Goal: Task Accomplishment & Management: Manage account settings

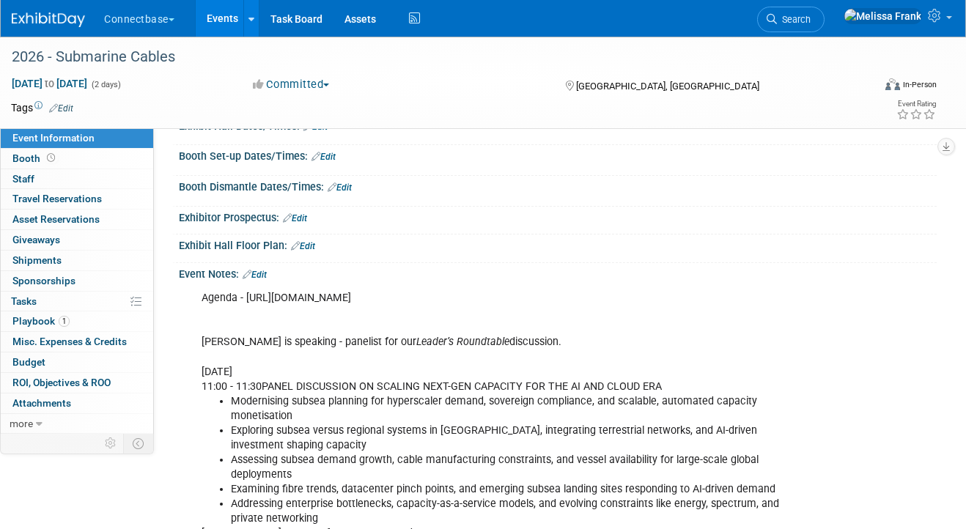
click at [222, 11] on link "Events" at bounding box center [222, 18] width 53 height 37
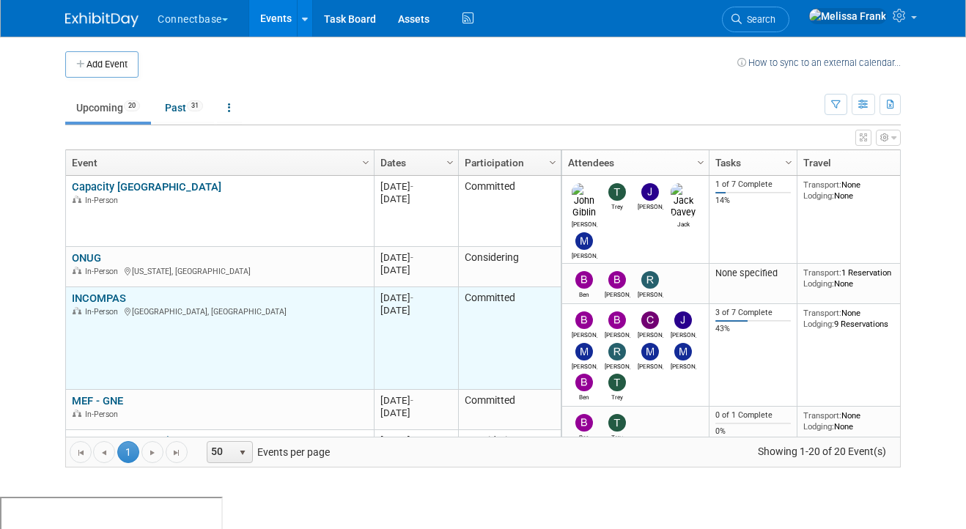
click at [95, 298] on link "INCOMPAS" at bounding box center [99, 298] width 54 height 13
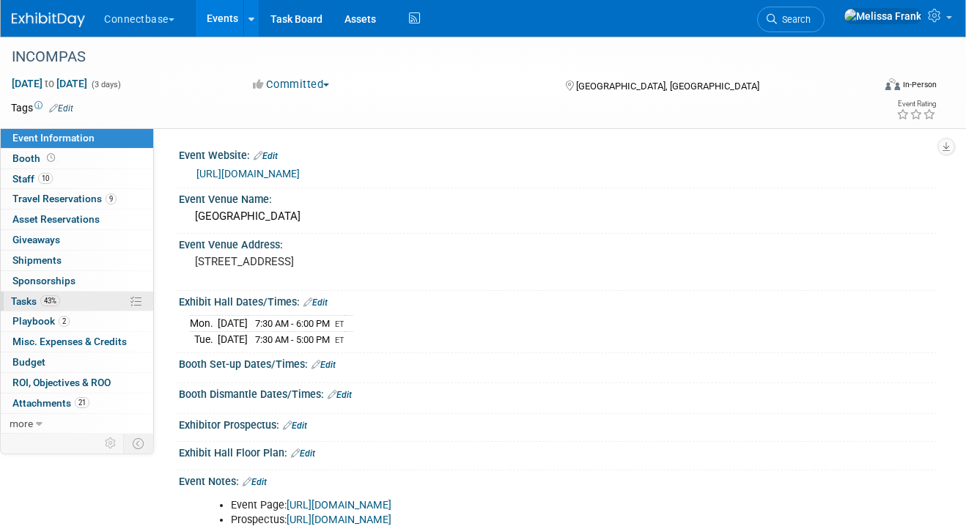
click at [81, 297] on link "43% Tasks 43%" at bounding box center [77, 302] width 152 height 20
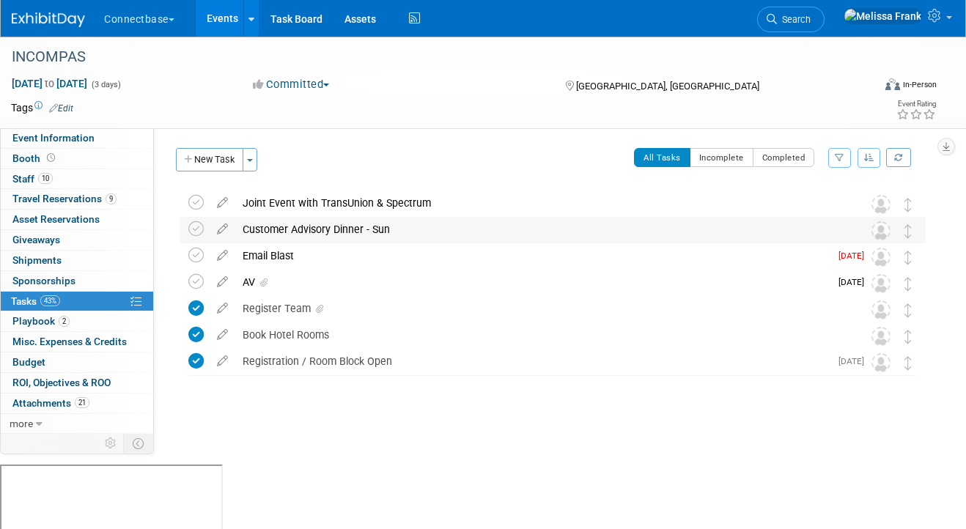
click at [296, 231] on div "Customer Advisory Dinner - Sun" at bounding box center [538, 229] width 607 height 25
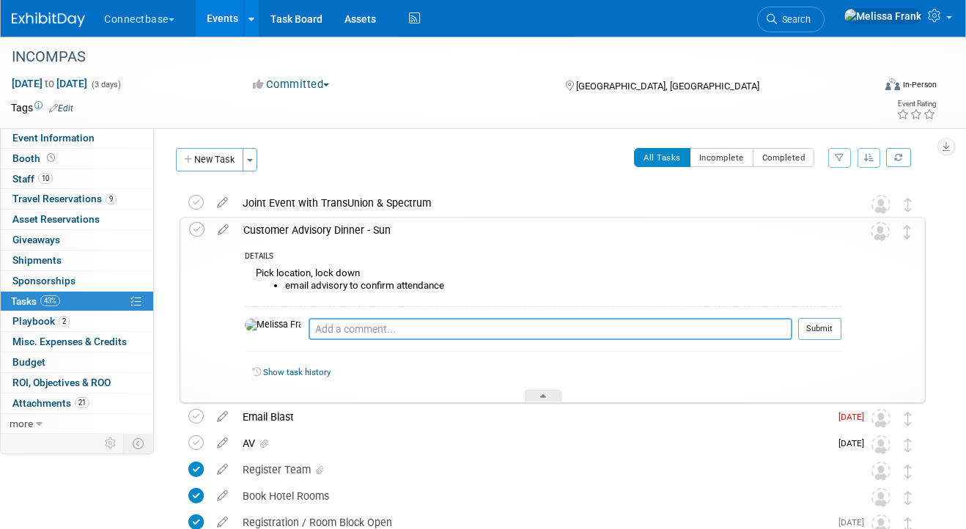
click at [350, 328] on textarea at bounding box center [550, 329] width 484 height 22
click at [228, 234] on icon at bounding box center [223, 227] width 26 height 18
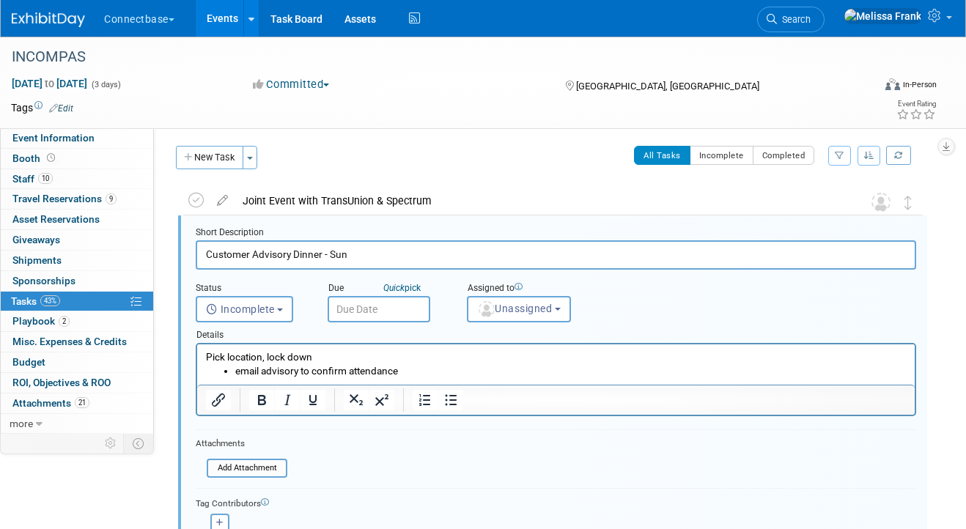
scroll to position [3, 0]
click at [448, 369] on li "email advisory to confirm attendance" at bounding box center [570, 370] width 671 height 14
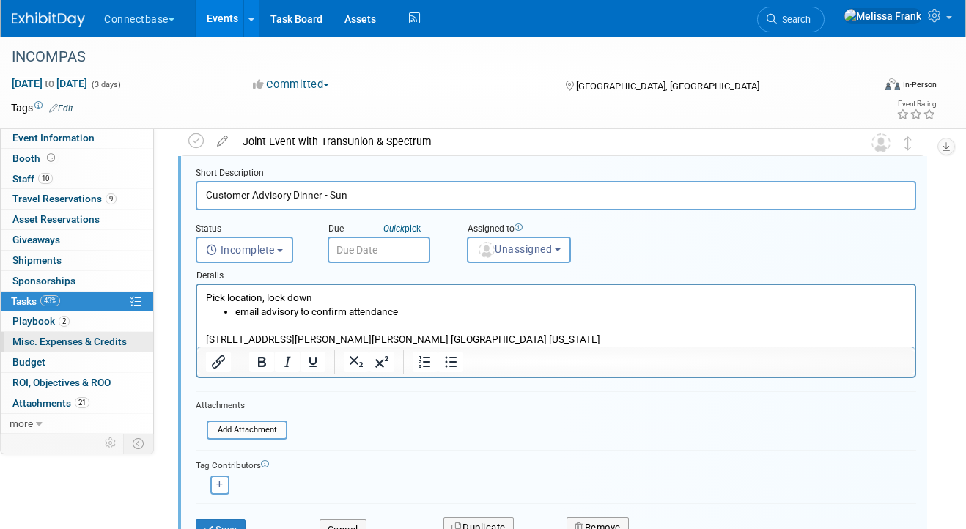
scroll to position [73, 0]
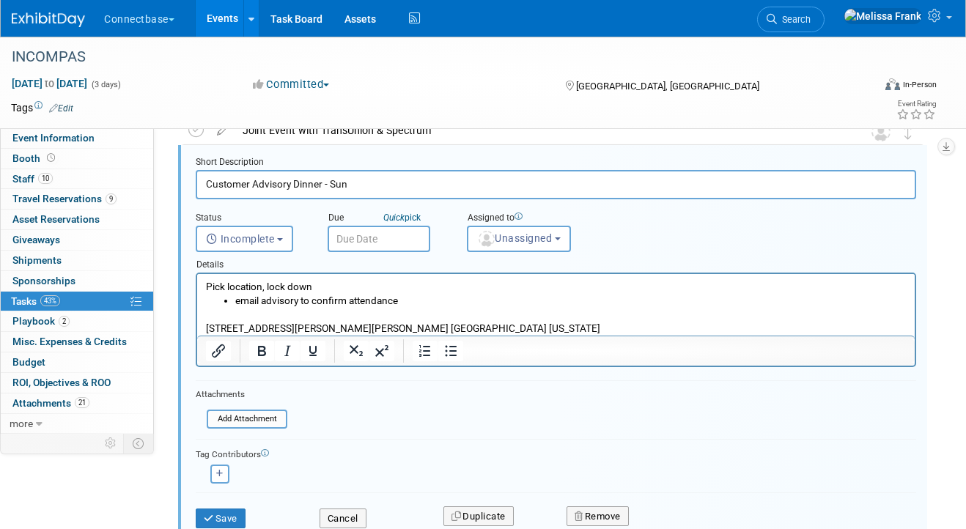
click at [221, 315] on p "Rich Text Area. Press ALT-0 for help." at bounding box center [556, 315] width 701 height 14
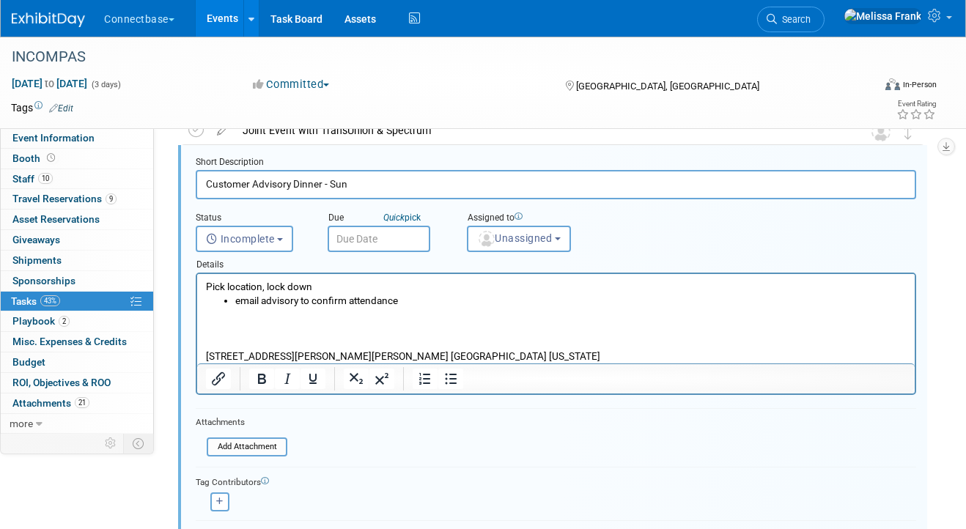
paste body "Rich Text Area. Press ALT-0 for help."
click at [410, 361] on p "[STREET_ADDRESS][PERSON_NAME][PERSON_NAME] [GEOGRAPHIC_DATA] [US_STATE]" at bounding box center [556, 357] width 701 height 14
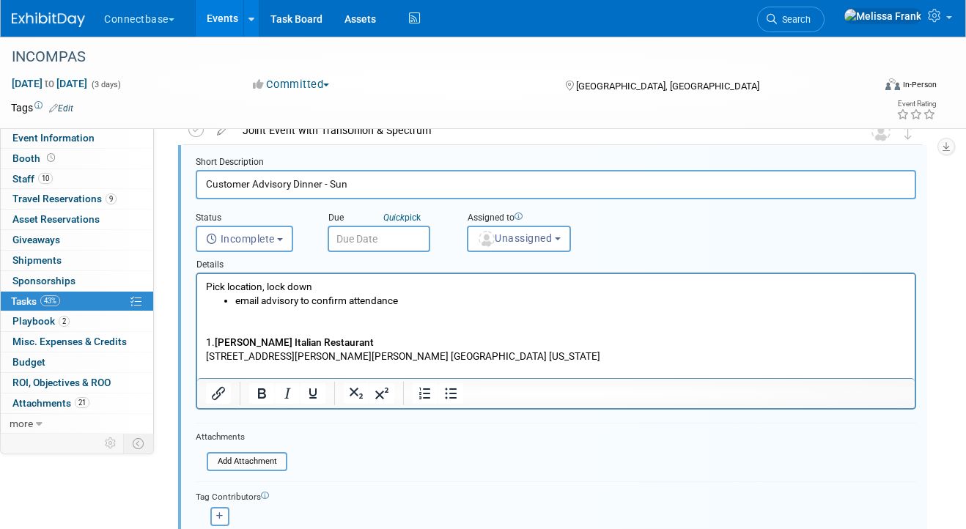
scroll to position [0, 0]
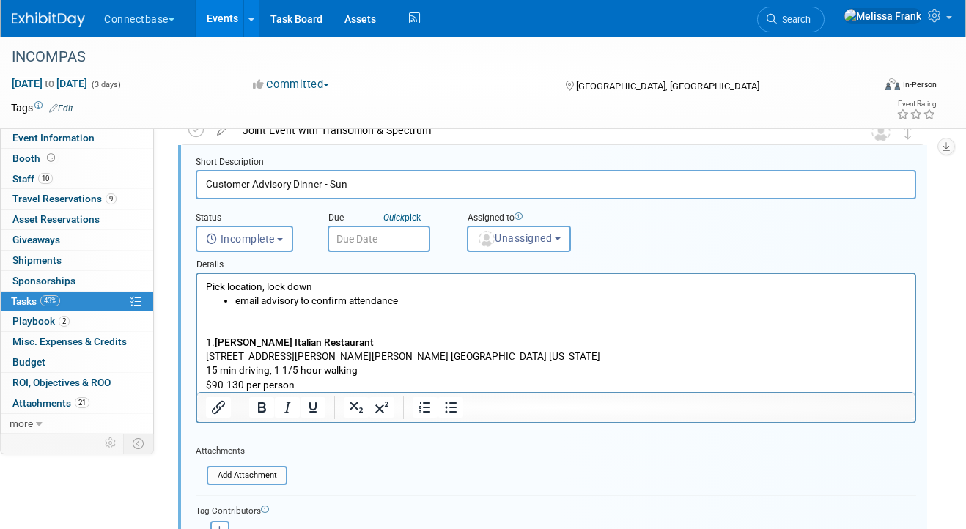
click at [307, 320] on p "Rich Text Area. Press ALT-0 for help." at bounding box center [556, 315] width 701 height 14
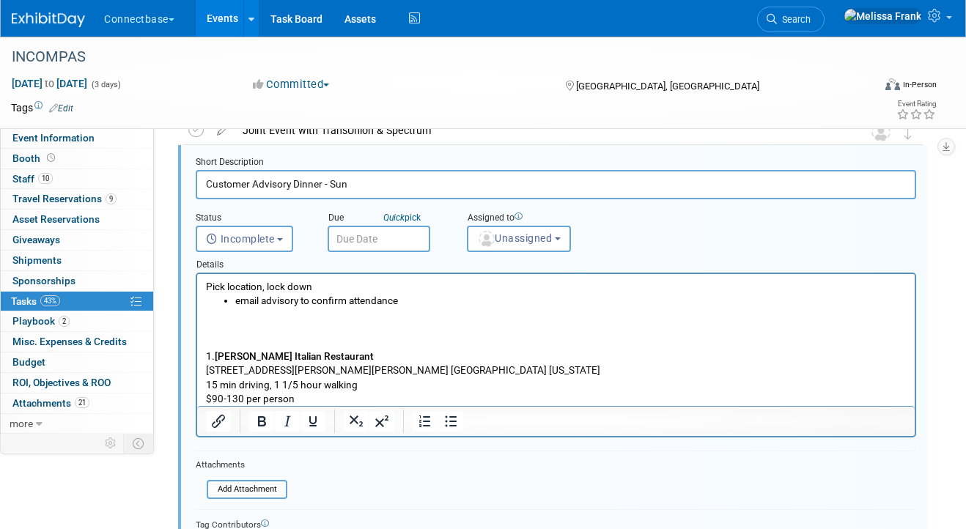
click at [390, 369] on p "[STREET_ADDRESS][PERSON_NAME][PERSON_NAME] [GEOGRAPHIC_DATA] [US_STATE]" at bounding box center [556, 370] width 701 height 14
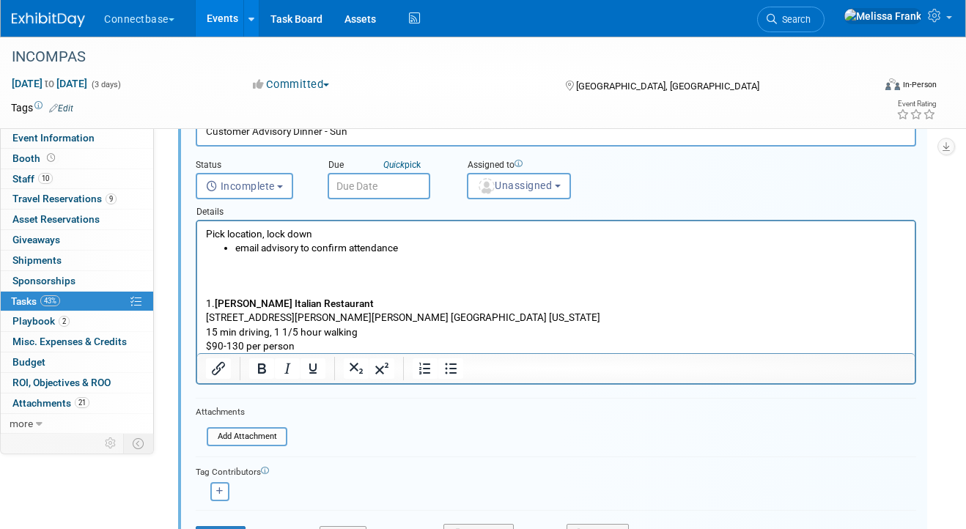
scroll to position [128, 0]
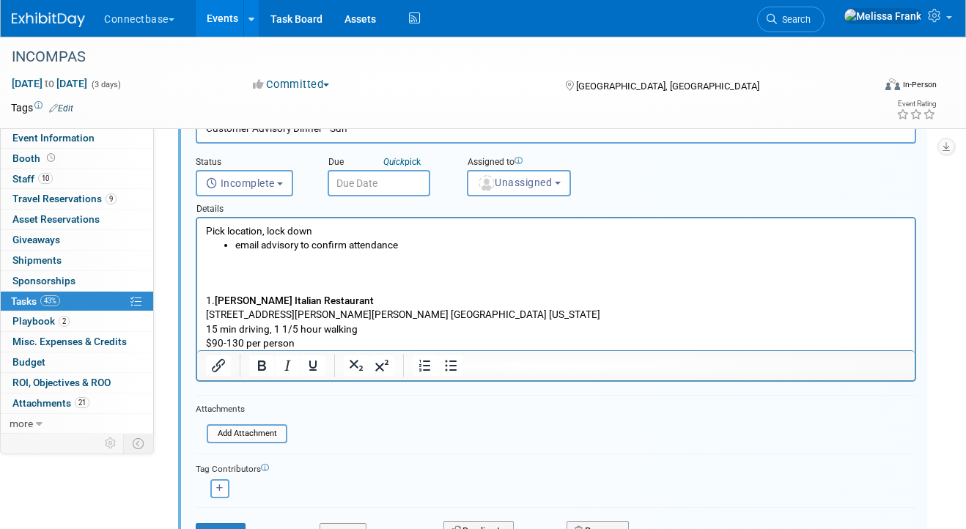
click at [318, 341] on p "$90-130 per person" at bounding box center [556, 343] width 701 height 14
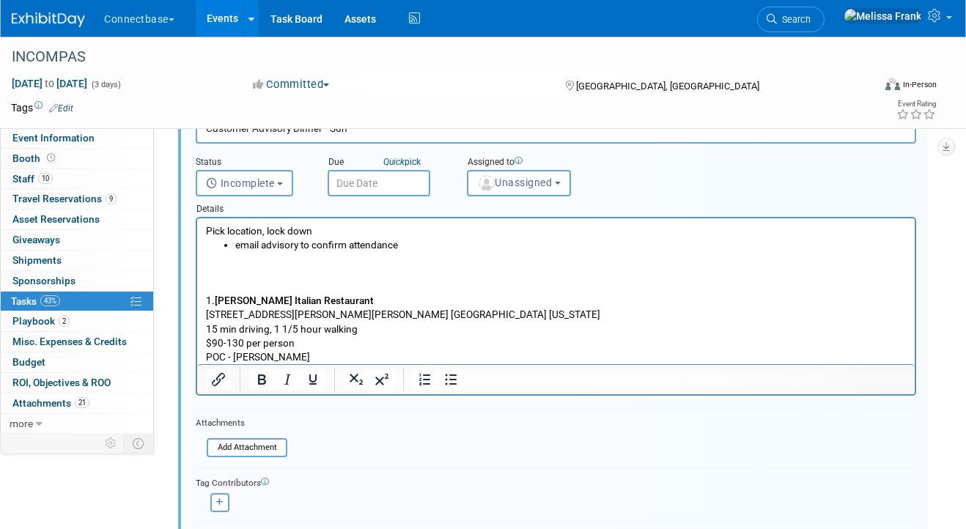
click at [312, 337] on p "$90-130 per person" at bounding box center [556, 343] width 701 height 14
click at [300, 341] on p "$90-130 per person ((6.5% tax & 20% gratuity not included)" at bounding box center [556, 343] width 701 height 14
click at [340, 359] on p "POC - Tatiana" at bounding box center [556, 357] width 701 height 14
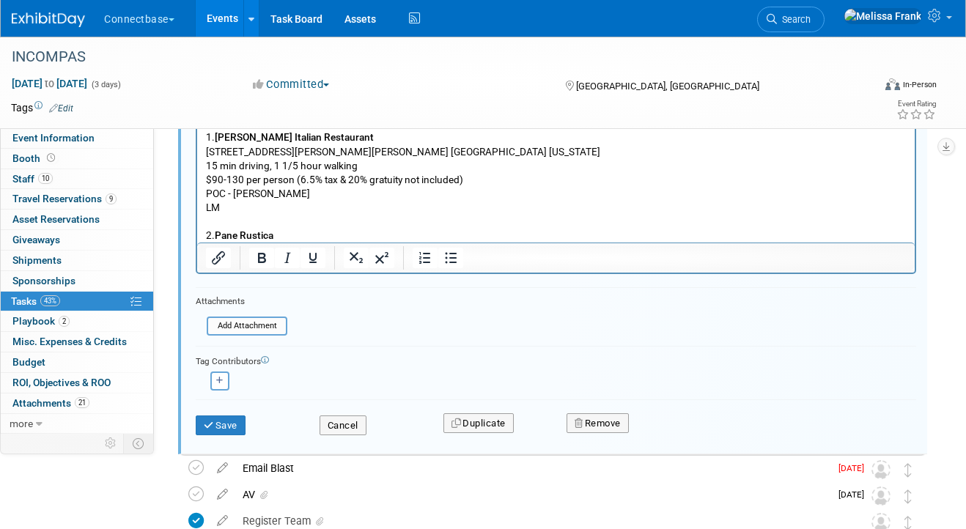
scroll to position [308, 0]
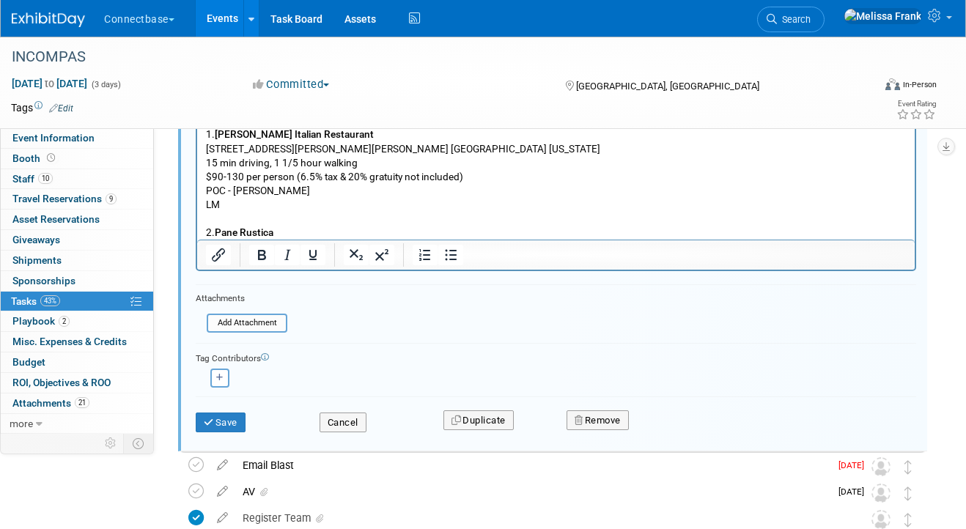
click at [319, 229] on p "2. Pane Rustica" at bounding box center [556, 233] width 701 height 14
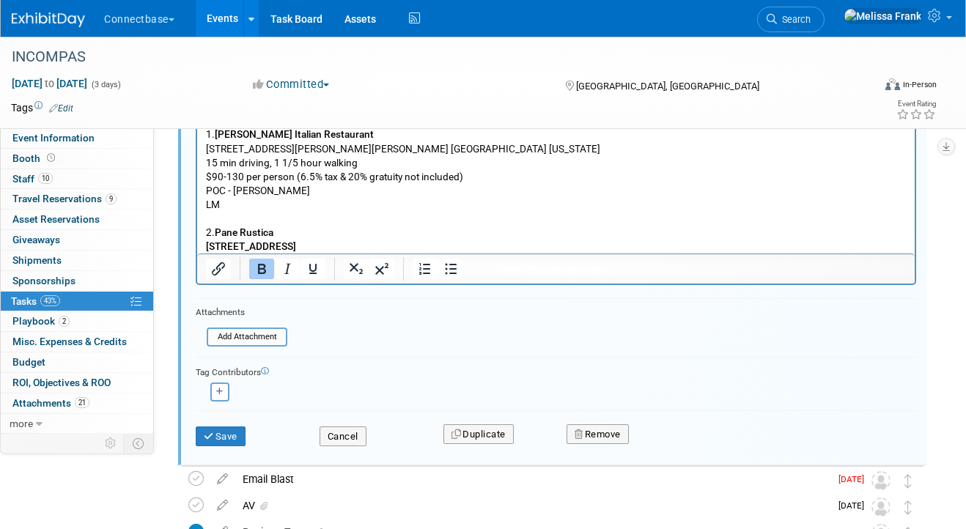
drag, startPoint x: 390, startPoint y: 244, endPoint x: 191, endPoint y: 246, distance: 198.6
click at [197, 246] on html "'Pick location, lock down email advisory to confirm attendance 1. Donatello Ita…" at bounding box center [555, 145] width 717 height 215
click at [396, 243] on p "[STREET_ADDRESS]" at bounding box center [556, 247] width 701 height 14
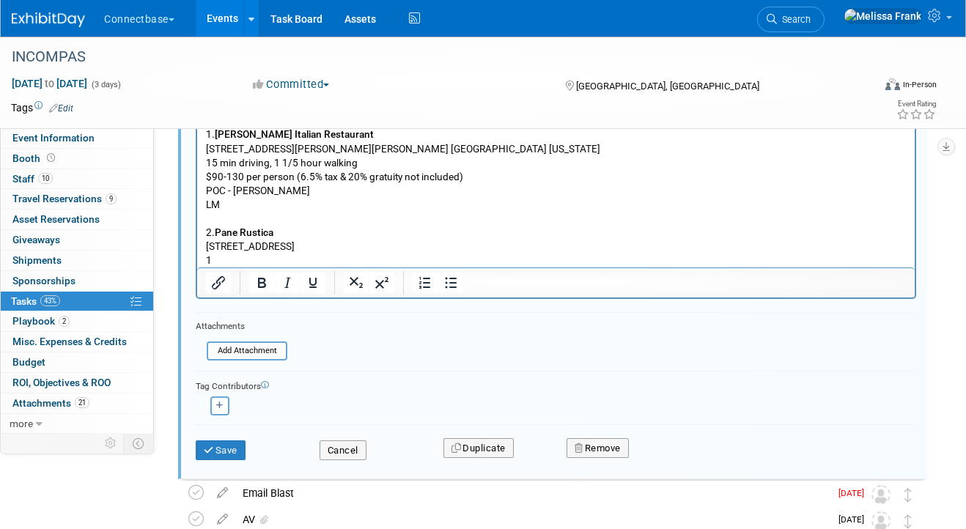
click at [215, 163] on p "15 min driving, 1 1/5 hour walking" at bounding box center [556, 163] width 701 height 14
click at [223, 256] on p "1" at bounding box center [556, 261] width 701 height 14
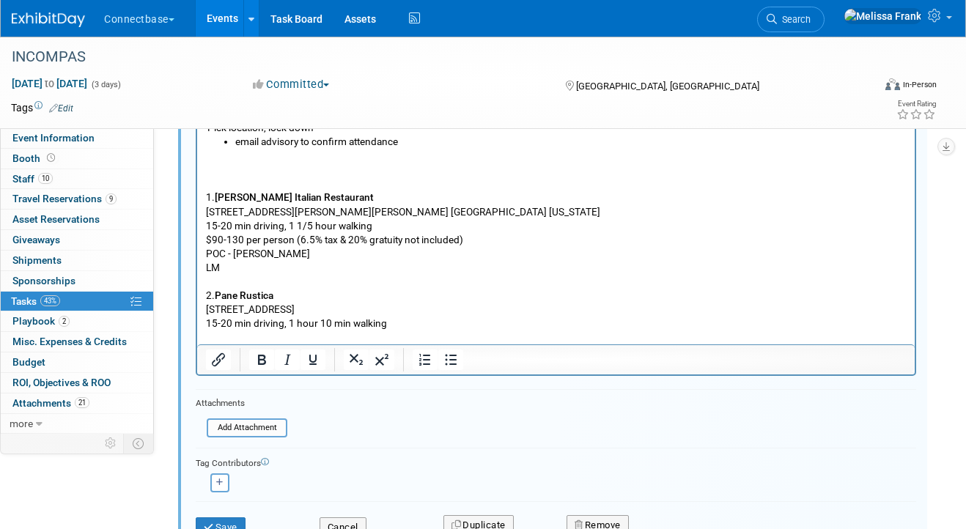
scroll to position [261, 0]
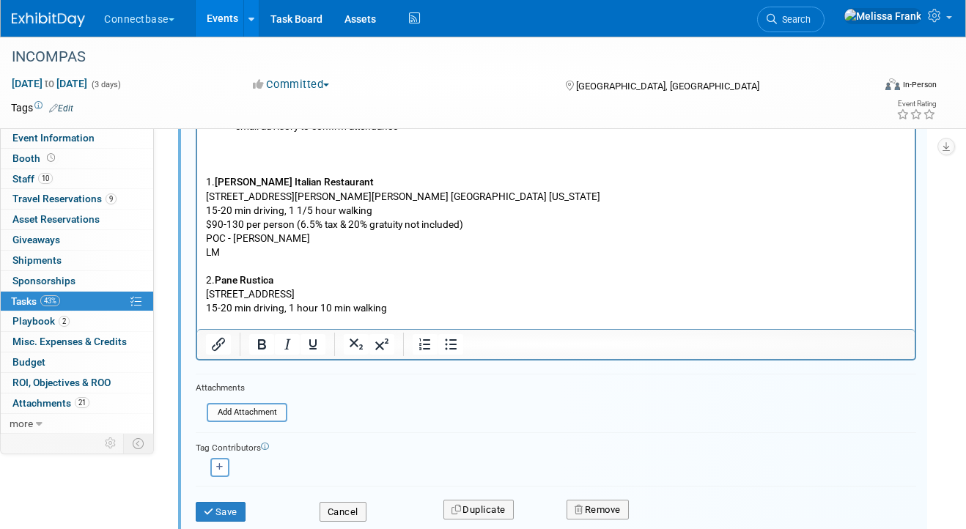
click at [302, 279] on p "2. Pane Rustica" at bounding box center [556, 280] width 701 height 14
drag, startPoint x: 352, startPoint y: 180, endPoint x: 215, endPoint y: 182, distance: 137.8
click at [215, 182] on p "1. Donatello Italian Restaurant" at bounding box center [556, 182] width 701 height 14
copy p "Donatello Italian Restaurant"
click at [387, 187] on p "1. Donatello Italian Restaurant" at bounding box center [556, 182] width 701 height 14
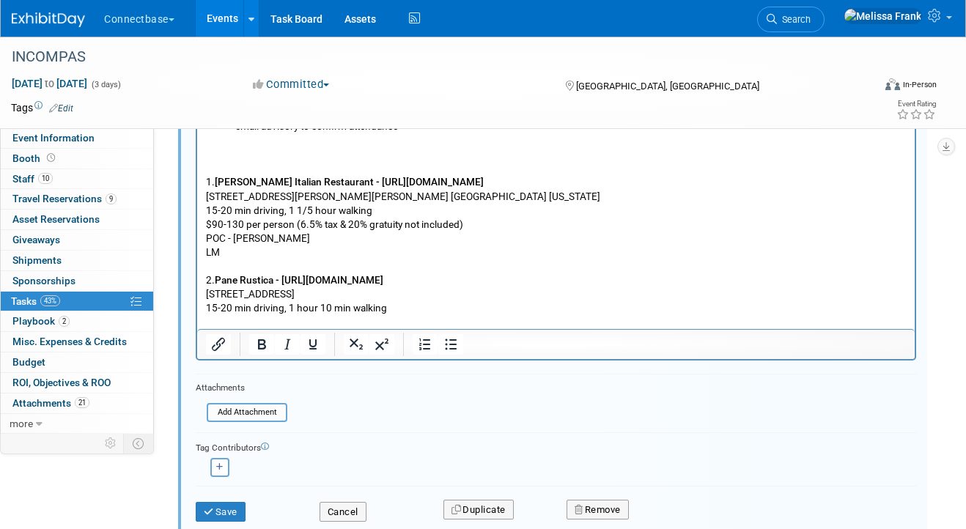
click at [376, 210] on p "15-20 min driving, 1 1/5 hour walking" at bounding box center [556, 211] width 701 height 14
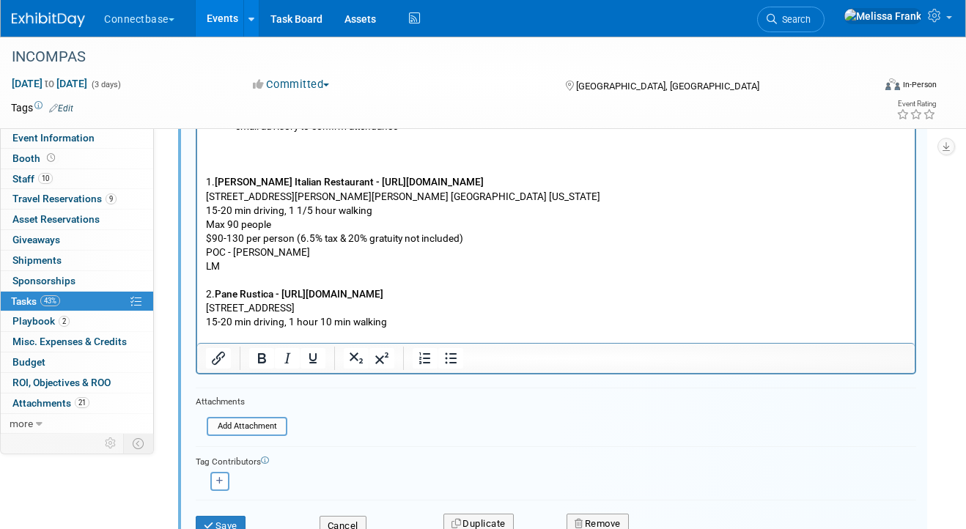
click at [402, 321] on p "15-20 min driving, 1 hour 10 min walking" at bounding box center [556, 322] width 701 height 14
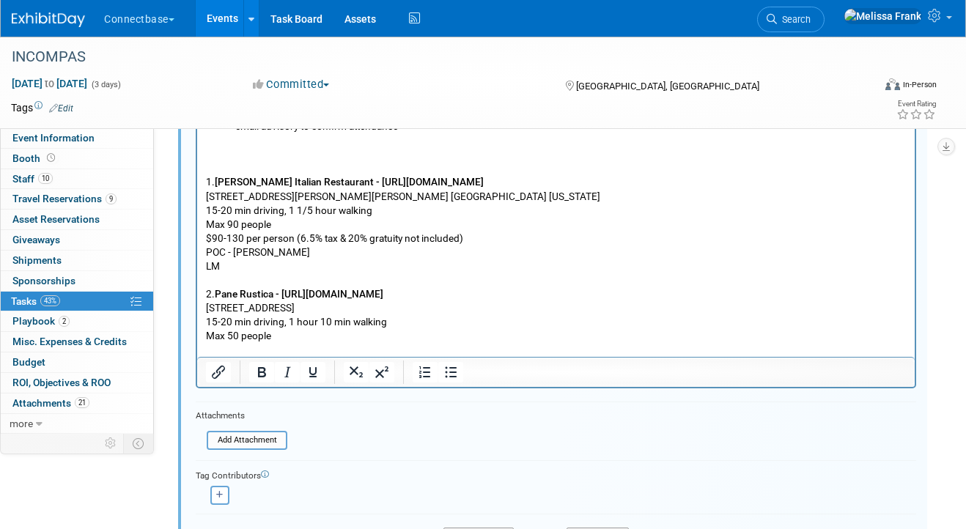
click at [276, 335] on p "Max 50 people" at bounding box center [556, 336] width 701 height 14
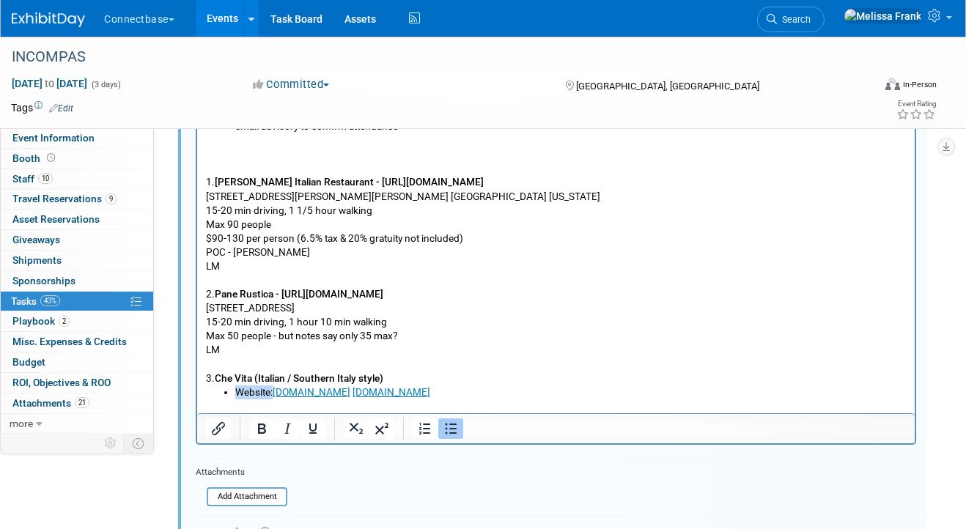
drag, startPoint x: 274, startPoint y: 395, endPoint x: 391, endPoint y: 479, distance: 144.4
click at [197, 393] on html "'Pick location, lock down email advisory to confirm attendance 1. Donatello Ita…" at bounding box center [555, 250] width 717 height 328
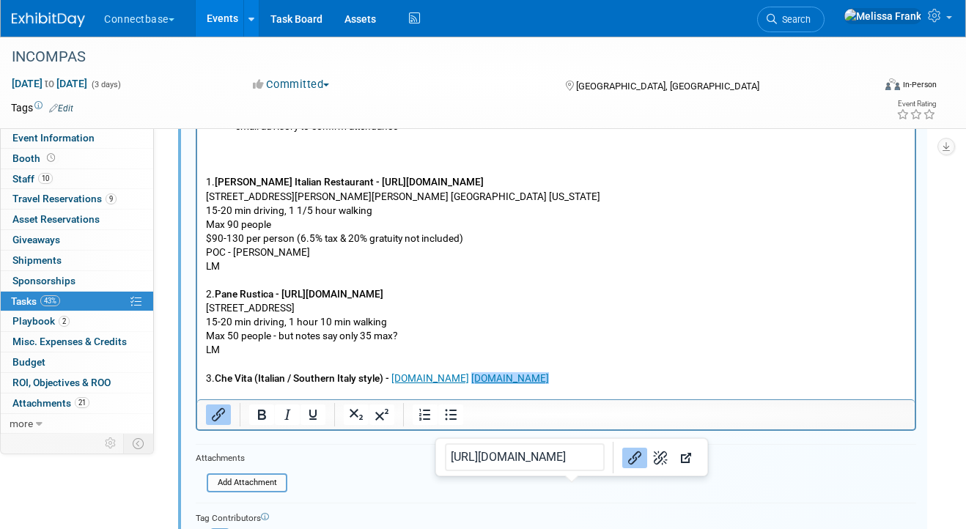
drag, startPoint x: 583, startPoint y: 378, endPoint x: 480, endPoint y: 377, distance: 103.3
click at [480, 377] on p "3. Che Vita (Italian / Southern Italy style) - chevitatampa.com chevitatampa.co…" at bounding box center [556, 379] width 701 height 14
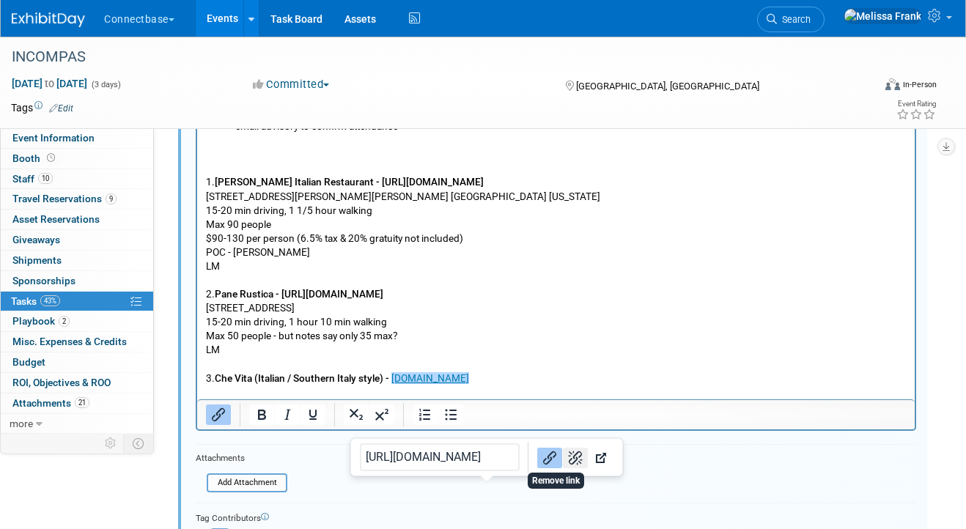
click at [566, 449] on icon "Remove link" at bounding box center [575, 458] width 18 height 18
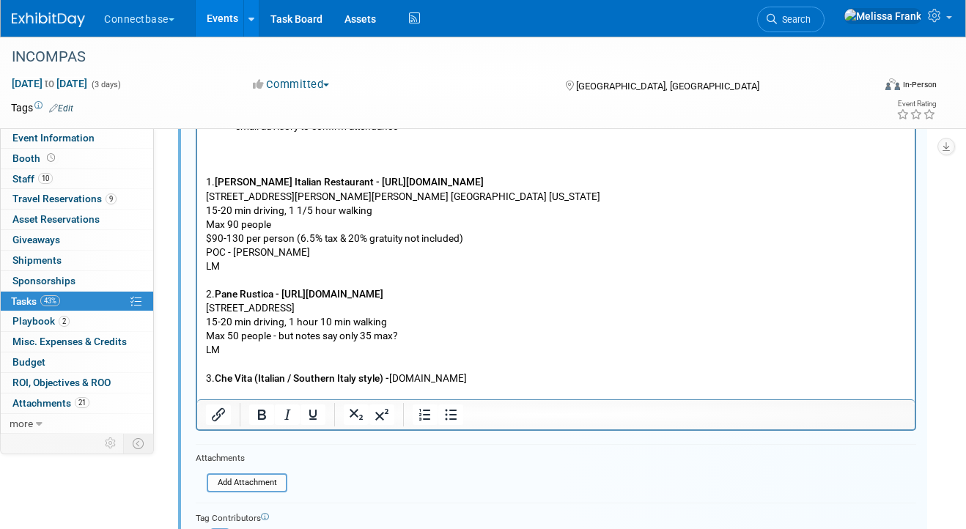
drag, startPoint x: 487, startPoint y: 383, endPoint x: 395, endPoint y: 380, distance: 92.4
click at [394, 380] on p "3. Che Vita (Italian / Southern Italy style) - chevitatampa.com﻿" at bounding box center [556, 379] width 701 height 14
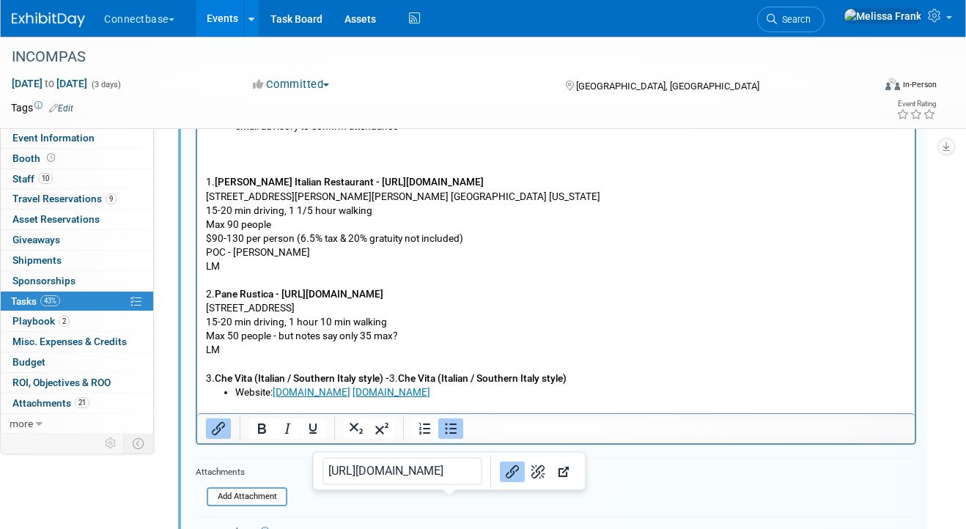
drag, startPoint x: 468, startPoint y: 391, endPoint x: 352, endPoint y: 396, distance: 115.9
click at [352, 396] on li "Website: chevitatampa.com chevitatampa.com﻿" at bounding box center [570, 392] width 671 height 14
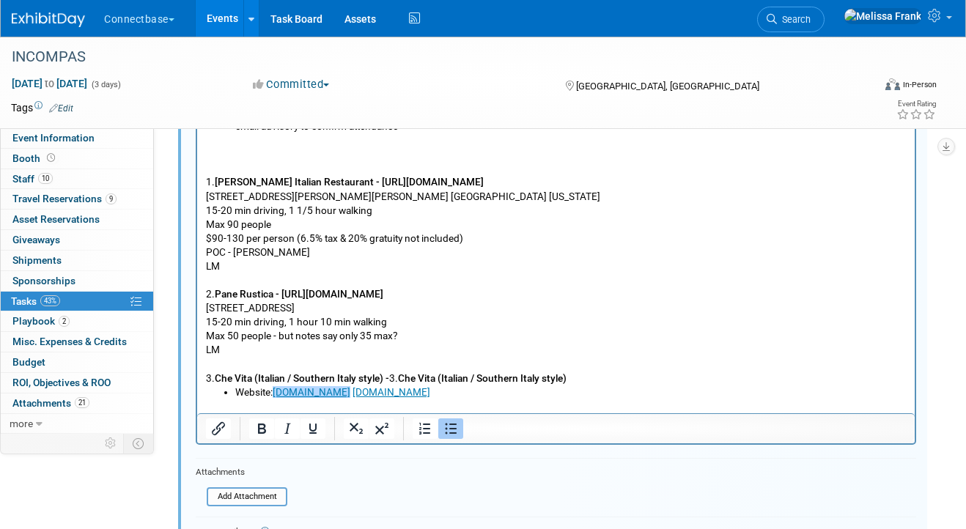
click at [364, 397] on li "Website: chevitatampa.com chevitatampa.com﻿" at bounding box center [570, 392] width 671 height 14
drag, startPoint x: 358, startPoint y: 391, endPoint x: 395, endPoint y: 377, distance: 39.9
click at [395, 377] on body "'Pick location, lock down email advisory to confirm attendance 1. Donatello Ita…" at bounding box center [556, 253] width 702 height 322
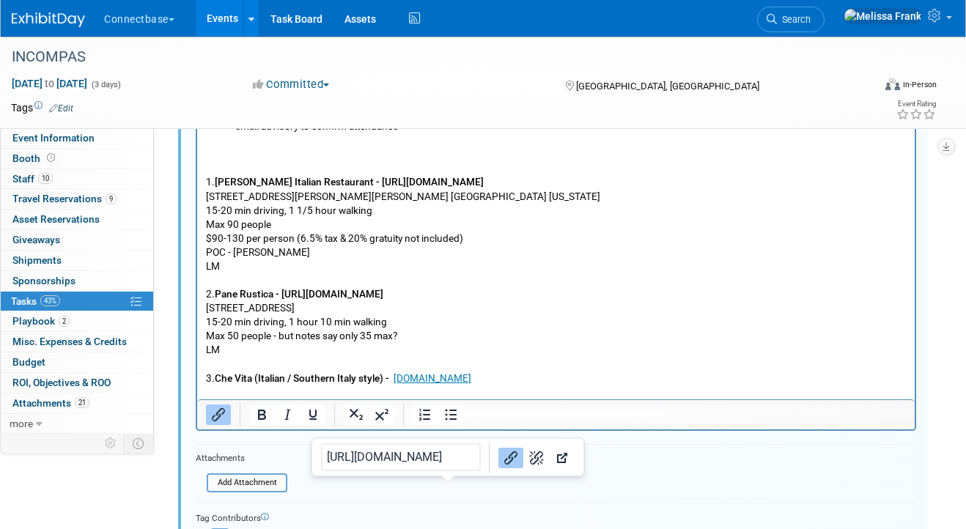
drag, startPoint x: 483, startPoint y: 383, endPoint x: 395, endPoint y: 383, distance: 87.9
click at [395, 383] on p "3. Che Vita (Italian / Southern Italy style) - chevitatampa.com﻿" at bounding box center [556, 379] width 701 height 14
copy link "chevitatampa.com﻿"
click at [535, 381] on p "3. Che Vita (Italian / Southern Italy style) - chevitatampa.com﻿" at bounding box center [556, 379] width 701 height 14
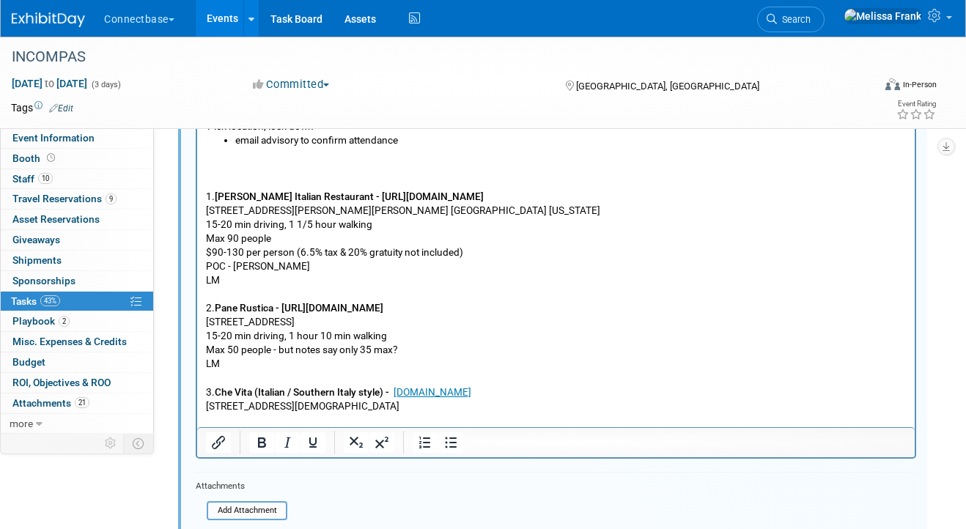
click at [253, 419] on p "Rich Text Area. Press ALT-0 for help." at bounding box center [556, 420] width 701 height 14
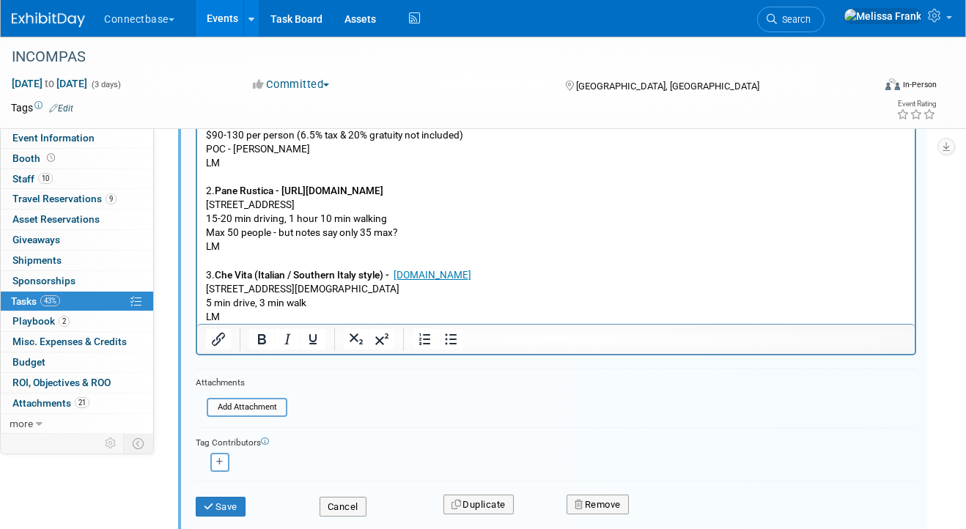
scroll to position [392, 0]
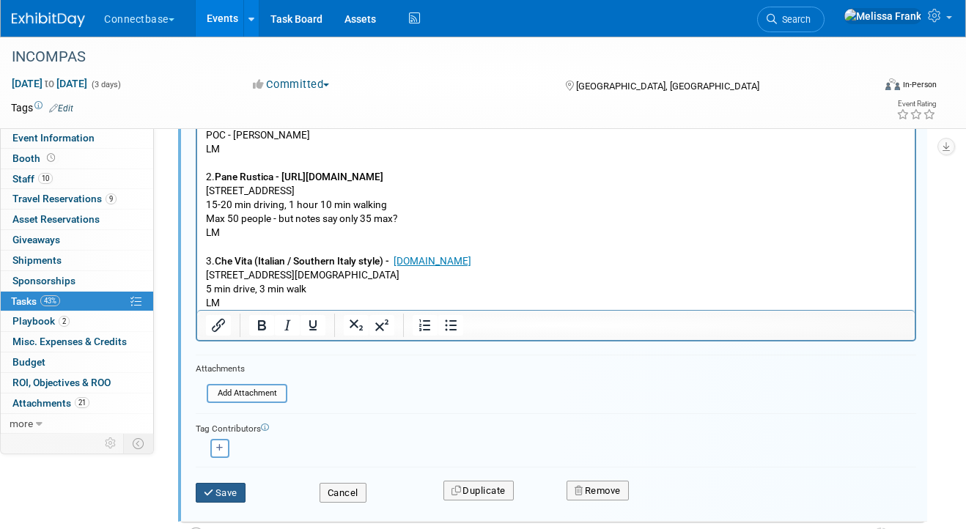
click at [232, 493] on button "Save" at bounding box center [221, 493] width 50 height 21
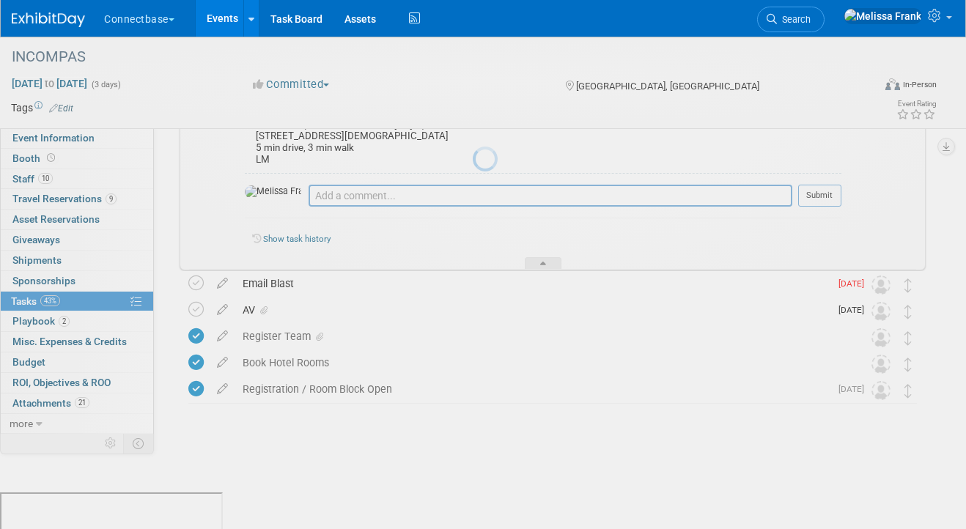
scroll to position [355, 0]
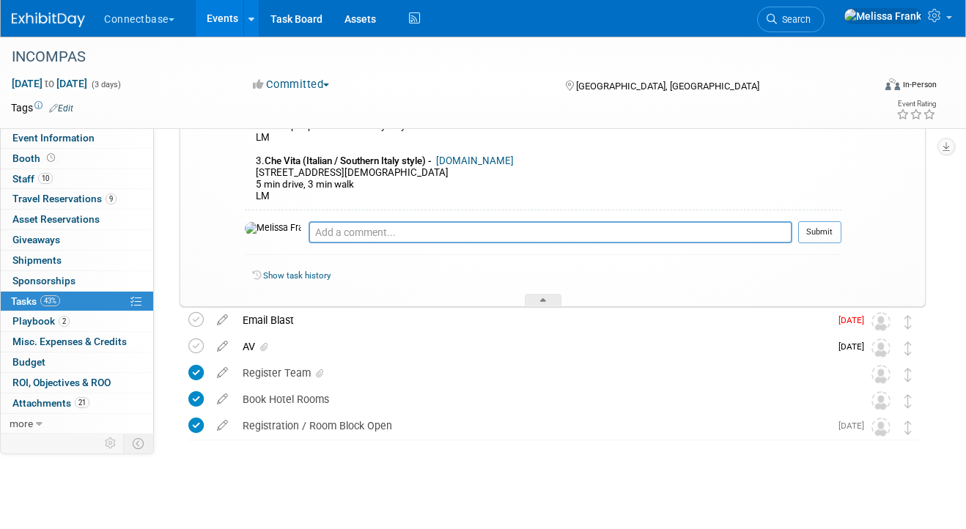
click at [229, 10] on link "Events" at bounding box center [222, 18] width 53 height 37
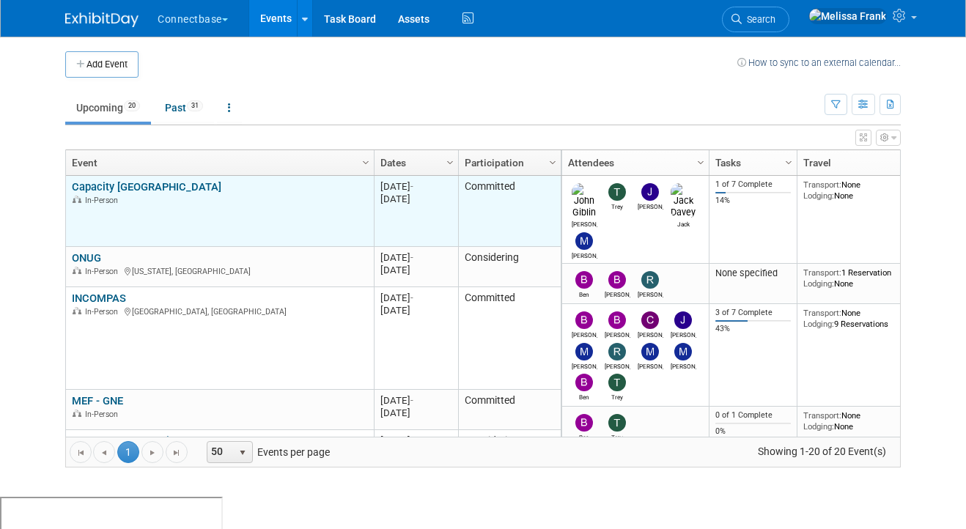
click at [126, 181] on link "Capacity [GEOGRAPHIC_DATA]" at bounding box center [146, 186] width 149 height 13
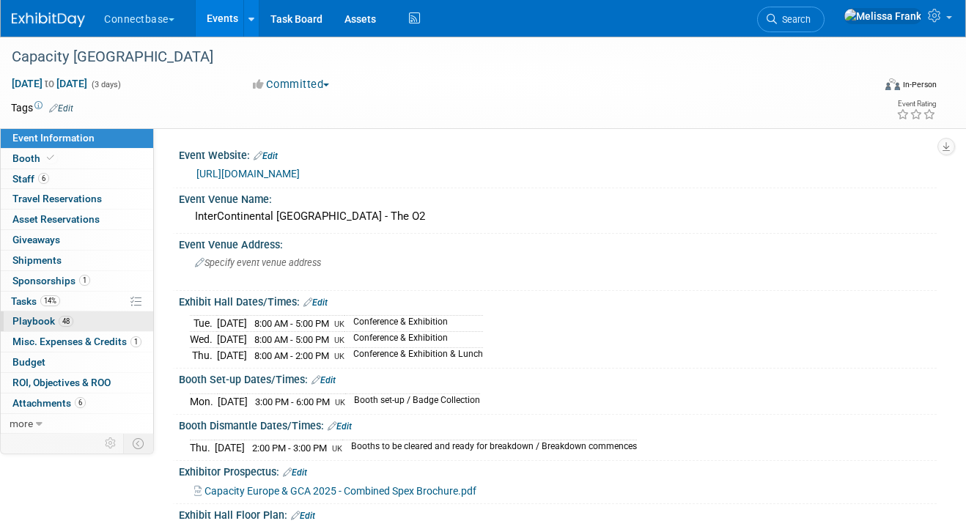
click at [87, 317] on link "48 Playbook 48" at bounding box center [77, 321] width 152 height 20
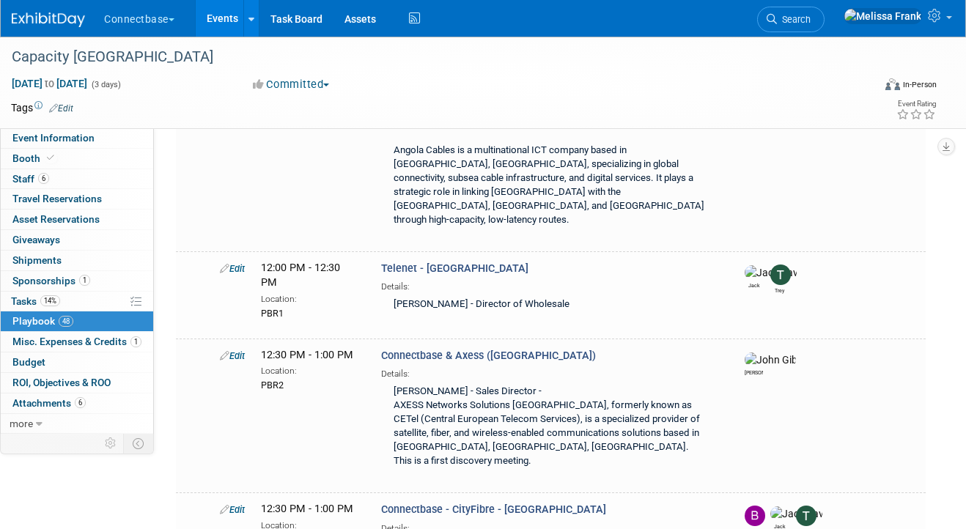
scroll to position [1449, 0]
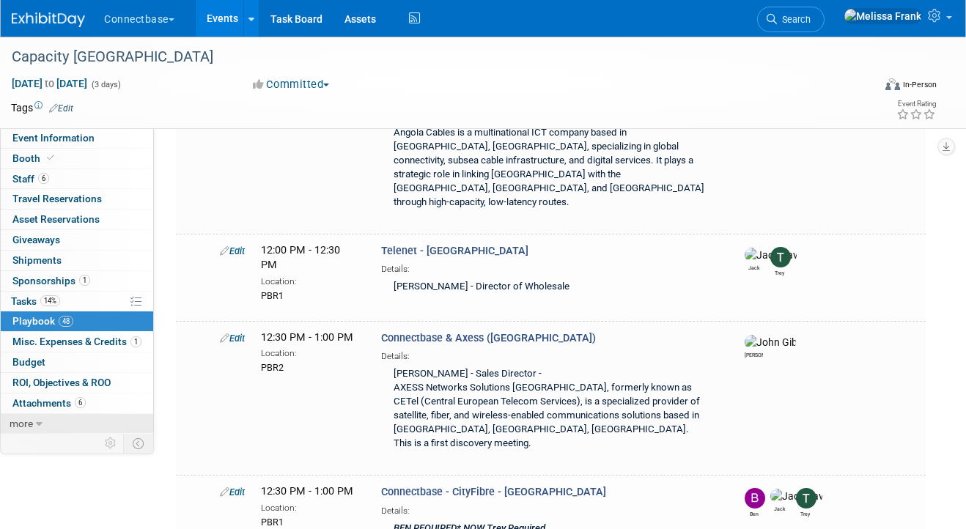
click at [65, 423] on link "more" at bounding box center [77, 424] width 152 height 20
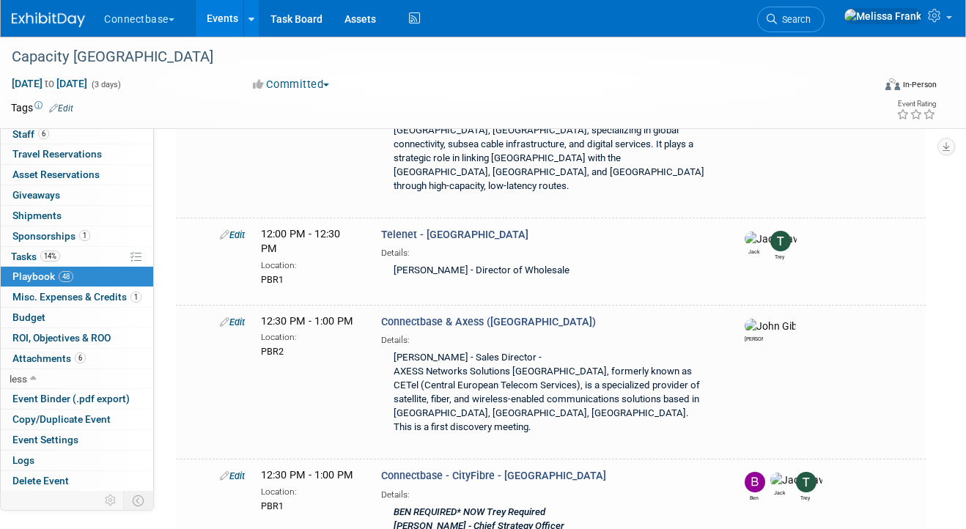
scroll to position [1466, 0]
click at [53, 454] on link "Logs" at bounding box center [77, 461] width 152 height 20
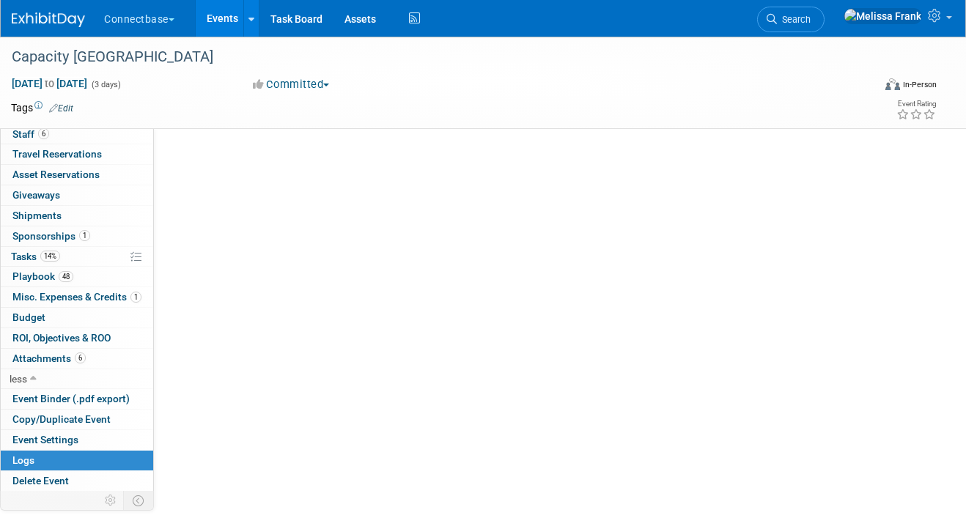
scroll to position [0, 0]
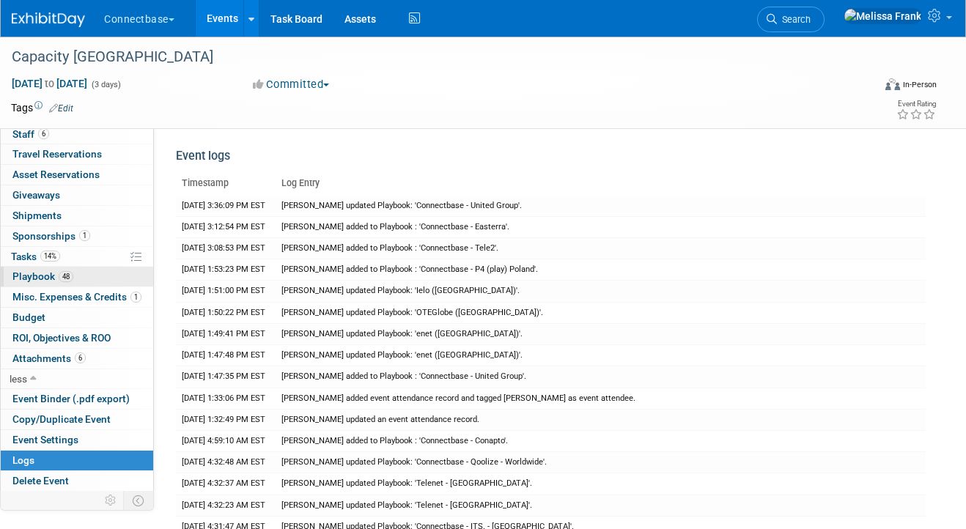
click at [86, 275] on link "48 Playbook 48" at bounding box center [77, 277] width 152 height 20
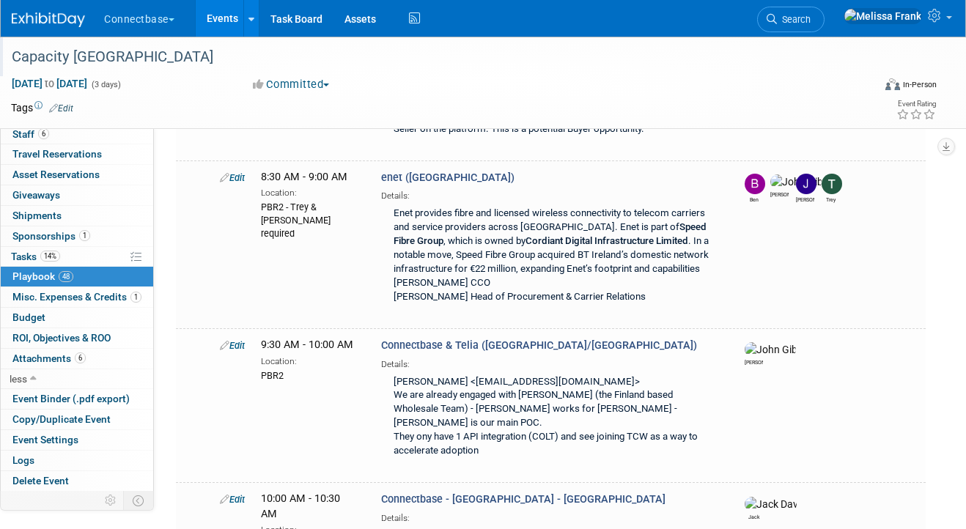
scroll to position [245, 0]
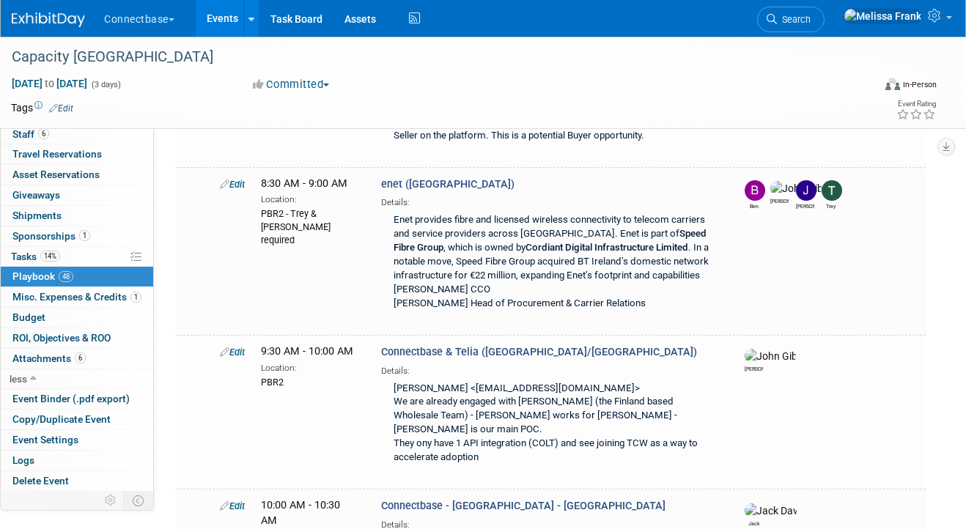
click at [211, 31] on link "Events" at bounding box center [222, 18] width 53 height 37
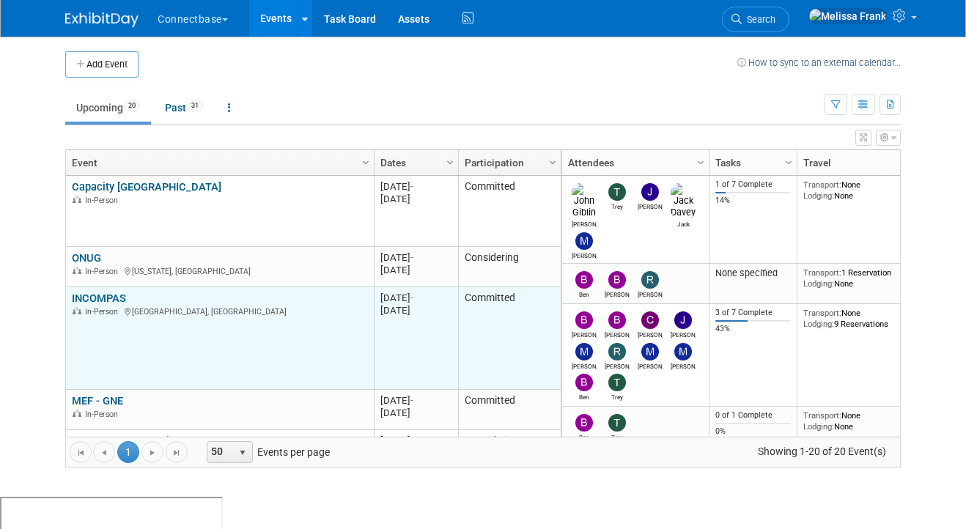
click at [106, 292] on div "INCOMPAS In-Person Tampa, FL" at bounding box center [219, 305] width 295 height 26
click at [104, 297] on link "INCOMPAS" at bounding box center [99, 298] width 54 height 13
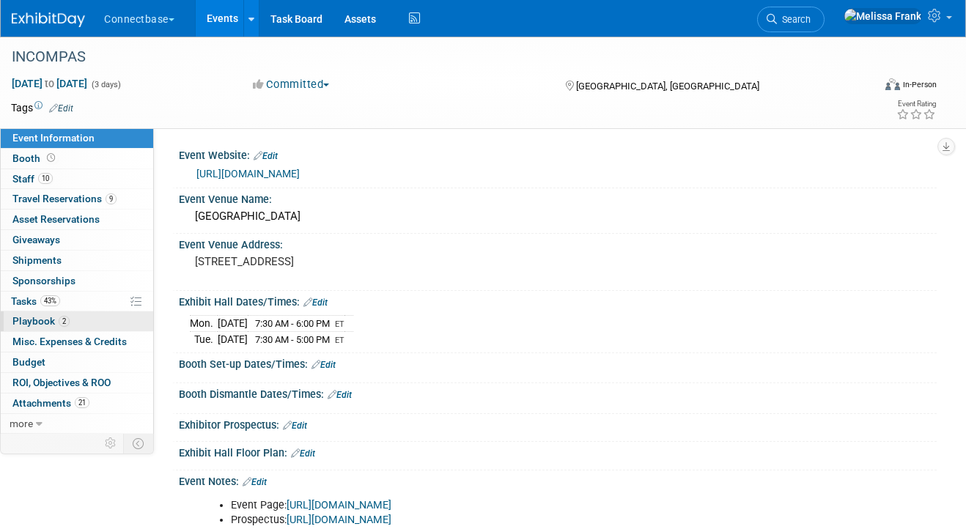
click at [73, 322] on link "2 Playbook 2" at bounding box center [77, 321] width 152 height 20
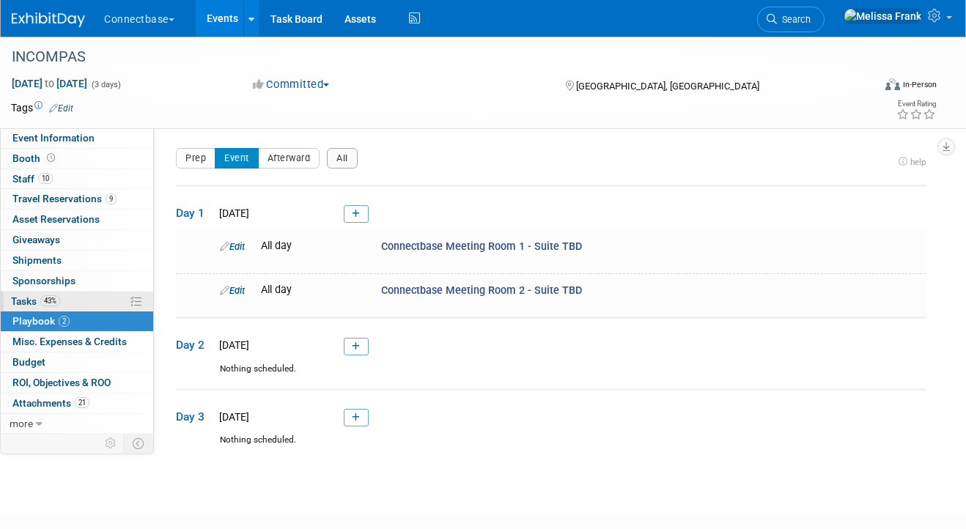
click at [55, 303] on span "43%" at bounding box center [50, 300] width 20 height 11
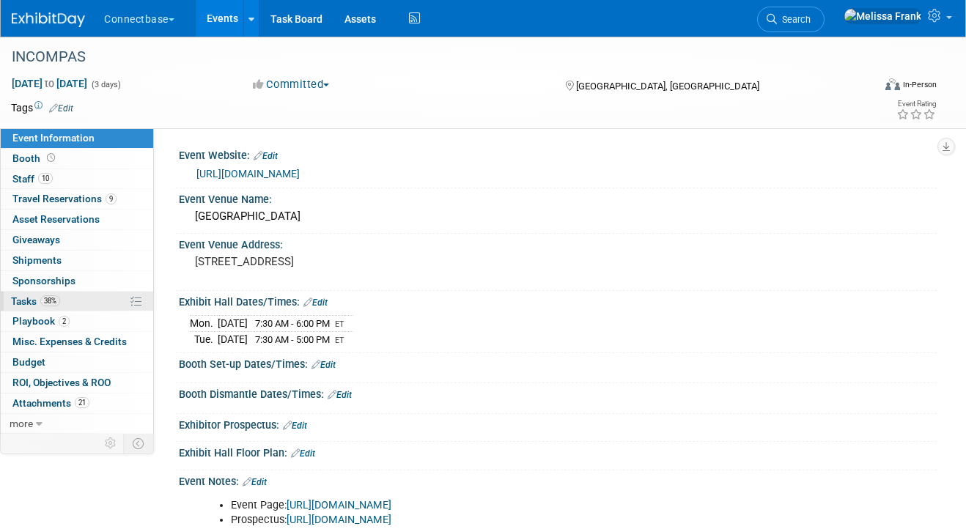
click at [56, 298] on span "38%" at bounding box center [50, 300] width 20 height 11
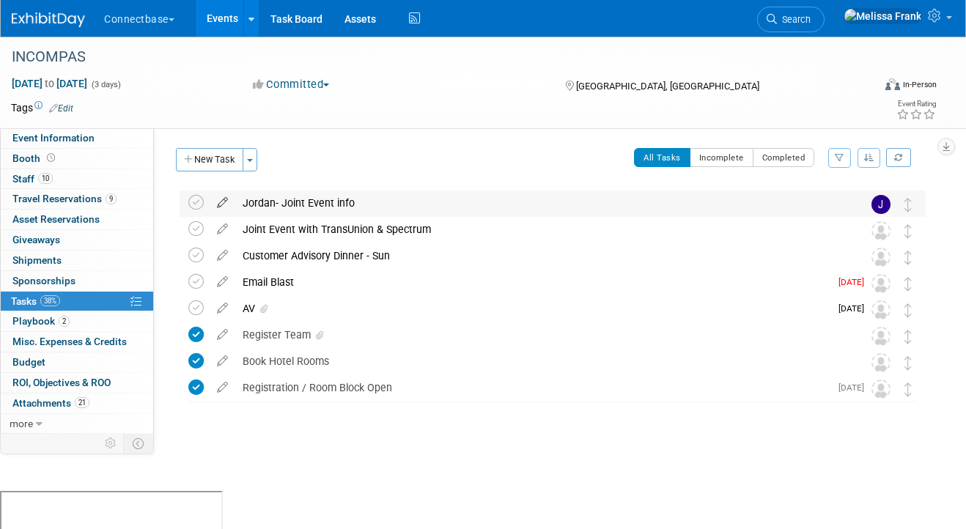
click at [222, 202] on icon at bounding box center [223, 200] width 26 height 18
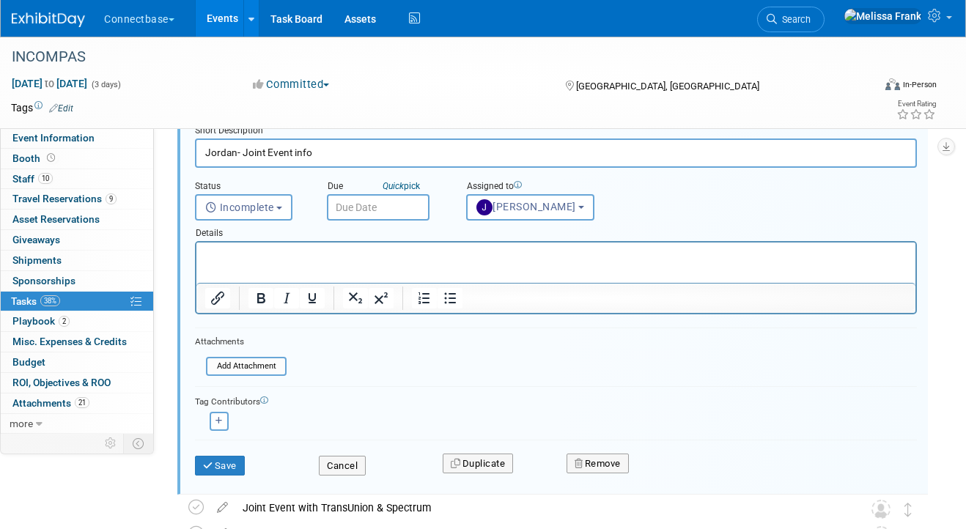
scroll to position [94, 0]
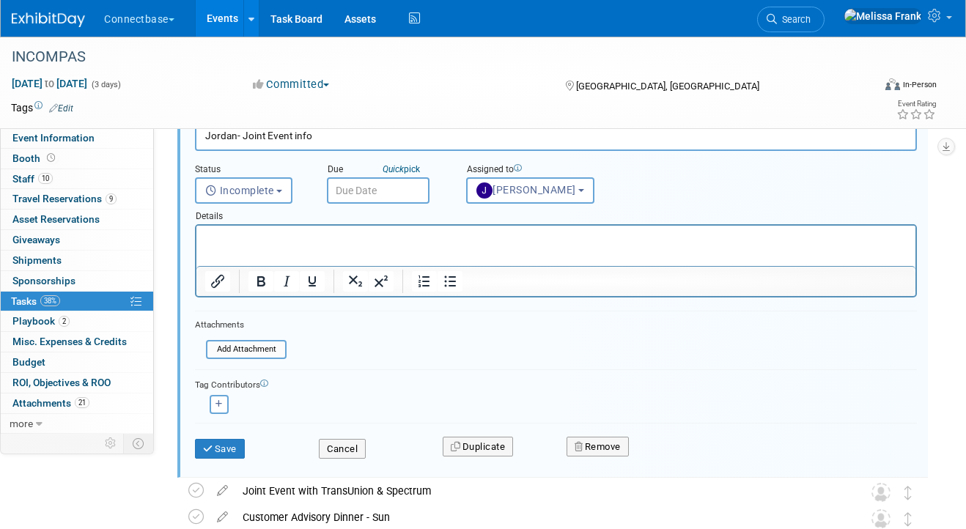
click at [232, 245] on html at bounding box center [555, 236] width 719 height 20
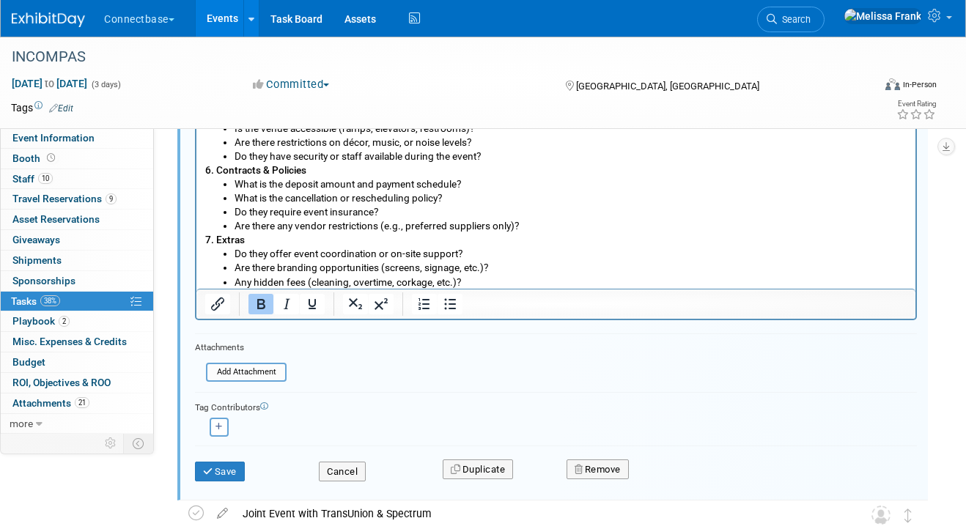
scroll to position [647, 0]
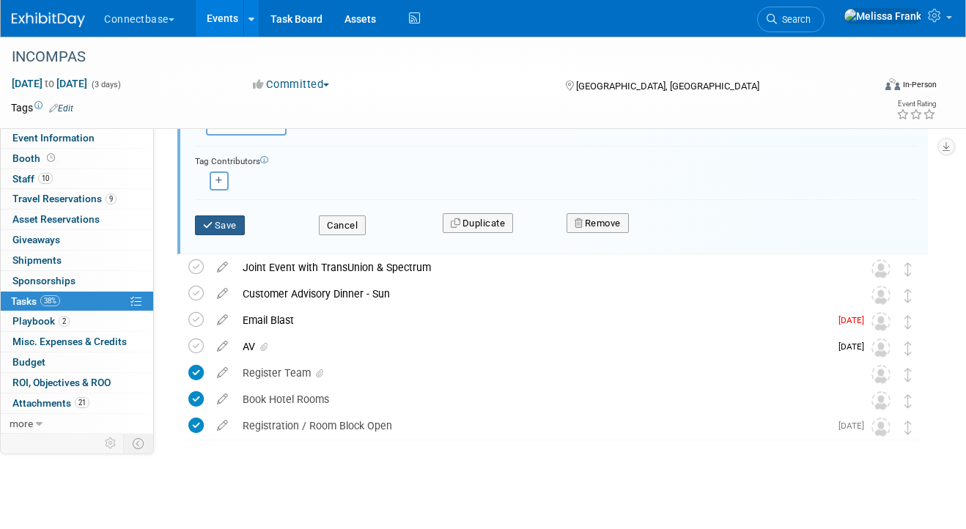
click at [218, 229] on button "Save" at bounding box center [220, 225] width 50 height 21
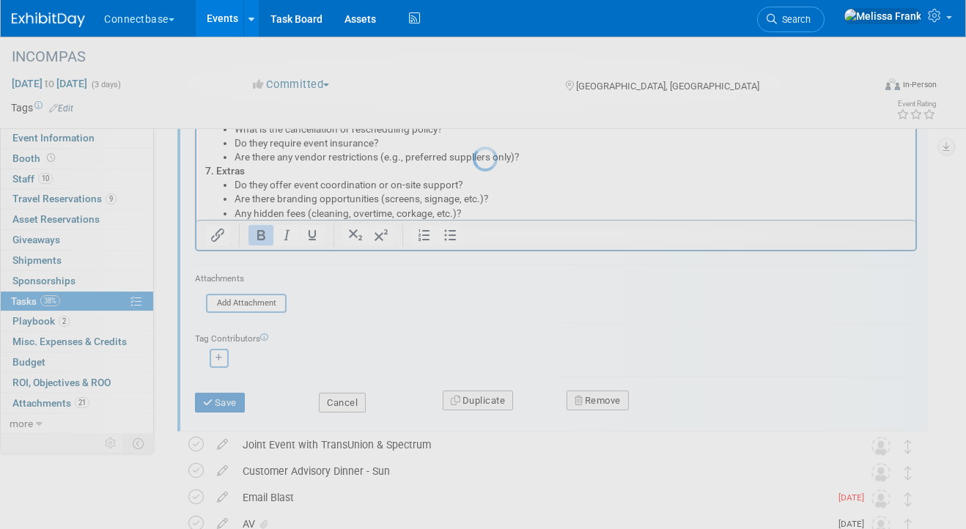
scroll to position [0, 0]
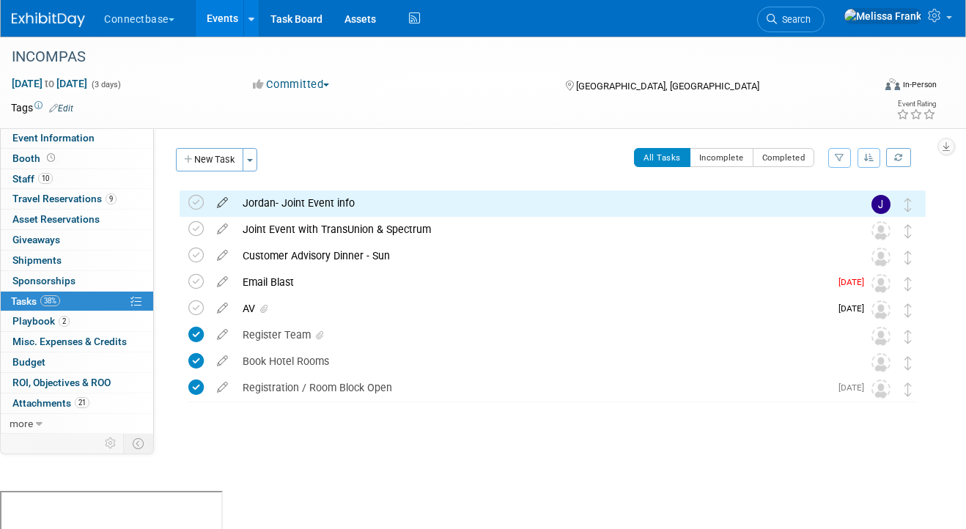
click at [221, 203] on icon at bounding box center [223, 200] width 26 height 18
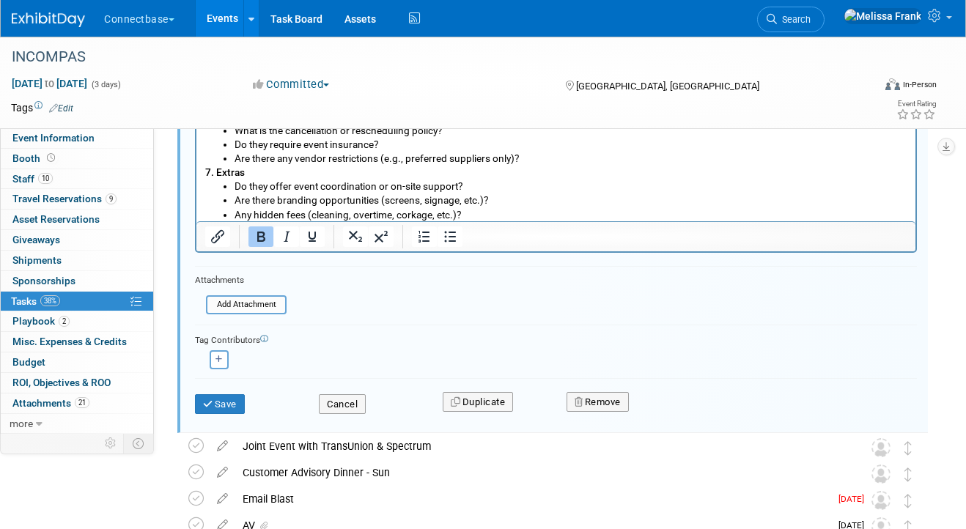
scroll to position [511, 0]
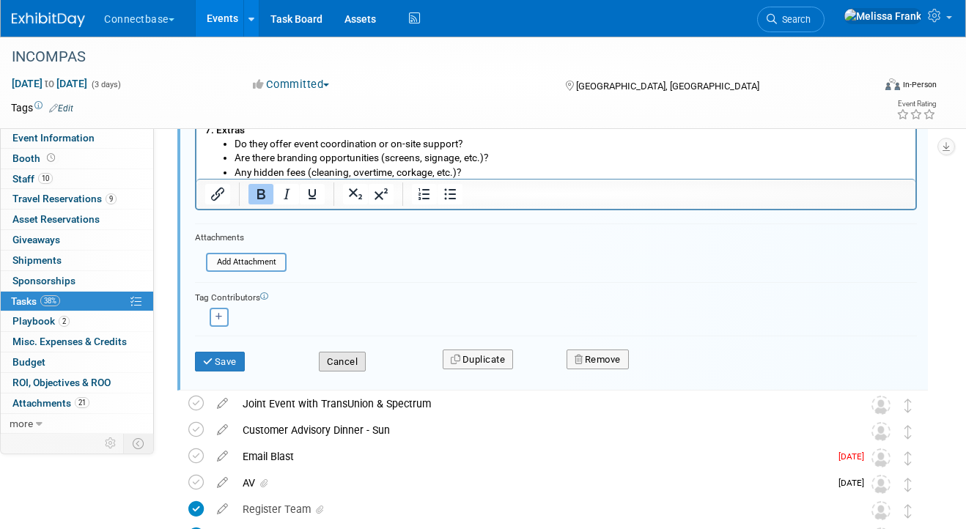
click at [347, 366] on button "Cancel" at bounding box center [342, 362] width 47 height 21
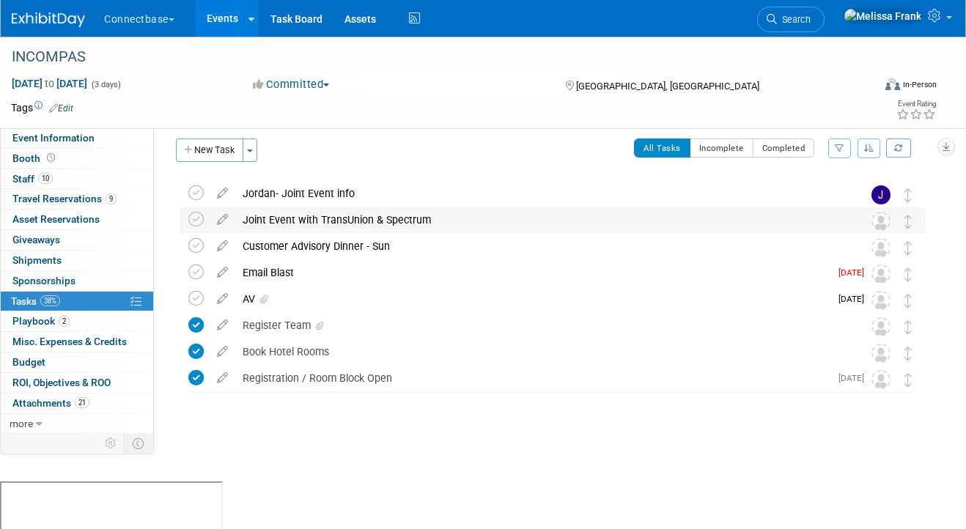
scroll to position [0, 0]
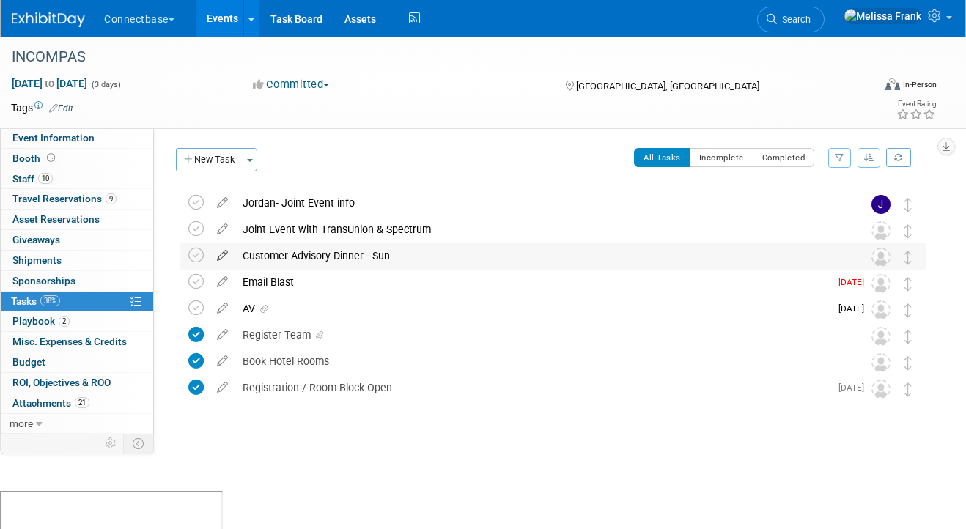
click at [228, 251] on icon at bounding box center [223, 252] width 26 height 18
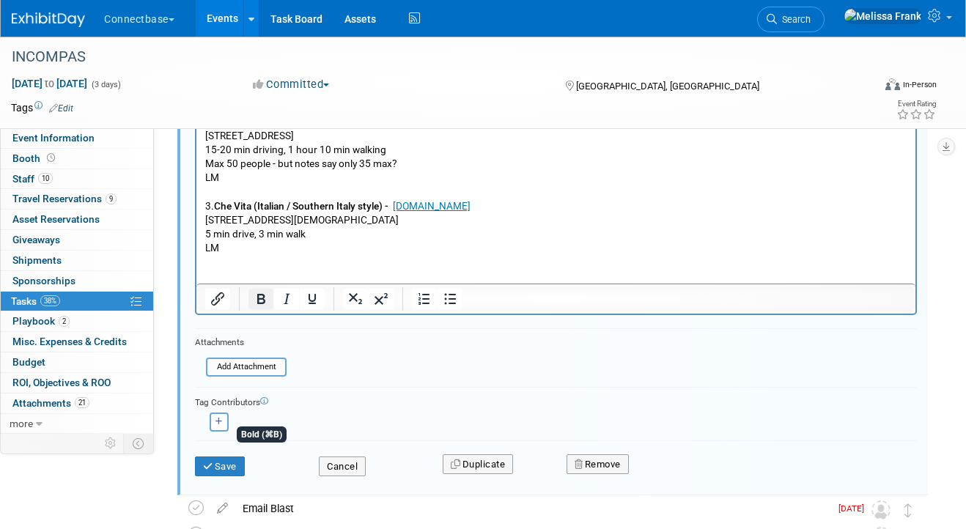
scroll to position [451, 0]
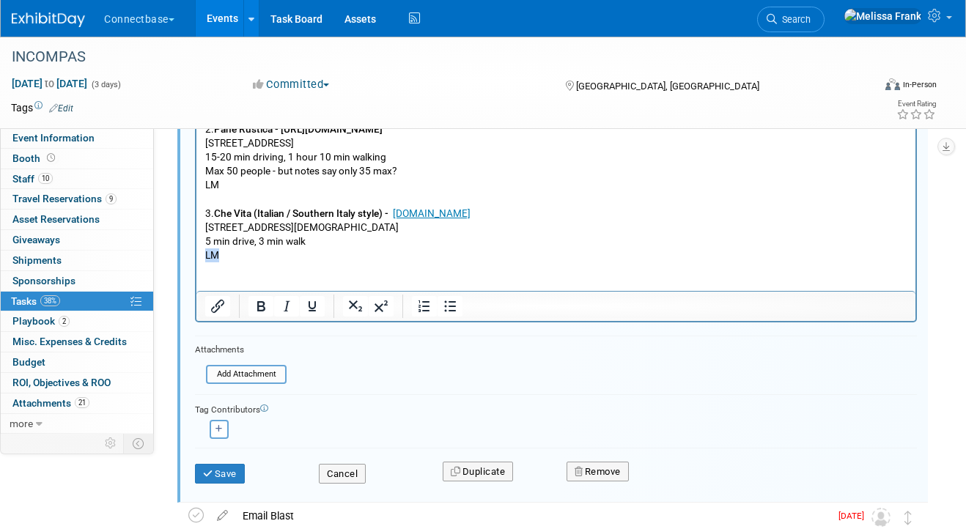
drag, startPoint x: 232, startPoint y: 262, endPoint x: 190, endPoint y: 255, distance: 42.4
click at [196, 255] on html "'Pick location, lock down email advisory to confirm attendance 1. [PERSON_NAME]…" at bounding box center [555, 92] width 719 height 341
click at [233, 477] on button "Save" at bounding box center [220, 474] width 50 height 21
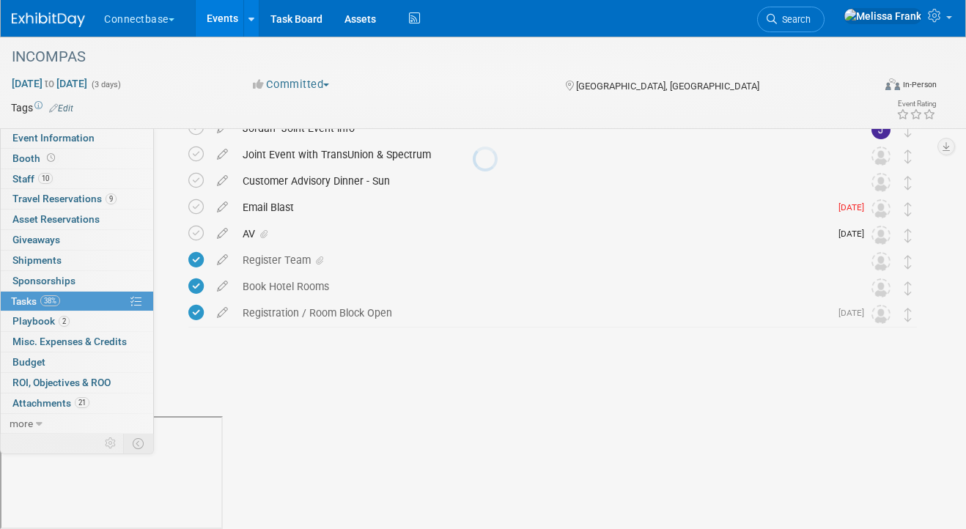
scroll to position [0, 0]
